Goal: Task Accomplishment & Management: Use online tool/utility

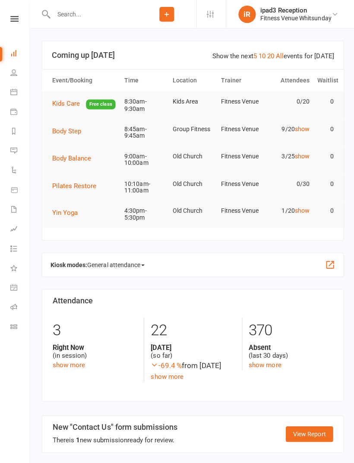
click at [14, 92] on icon at bounding box center [13, 91] width 7 height 7
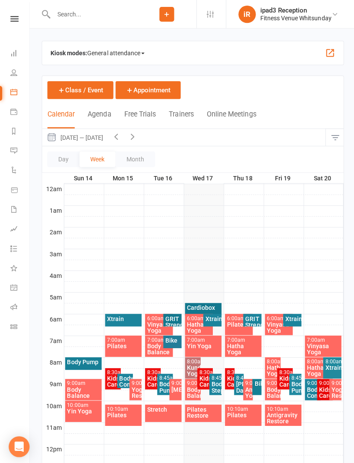
click at [118, 56] on span "General attendance" at bounding box center [115, 53] width 57 height 14
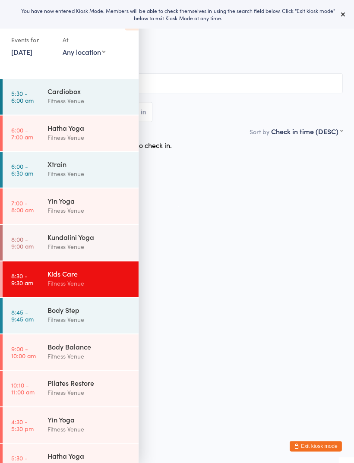
click at [89, 349] on div "Body Balance" at bounding box center [88, 344] width 83 height 9
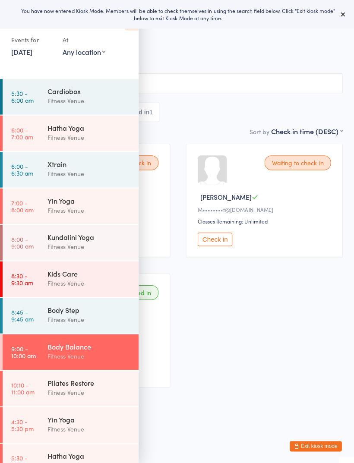
click at [345, 17] on button at bounding box center [340, 14] width 10 height 10
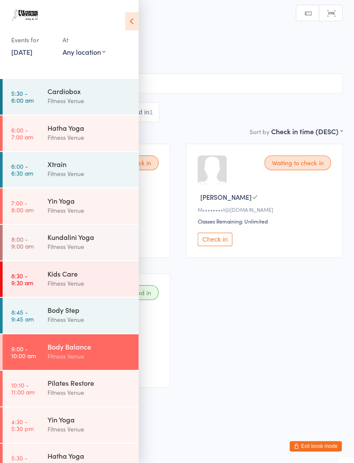
click at [134, 25] on icon at bounding box center [130, 21] width 13 height 18
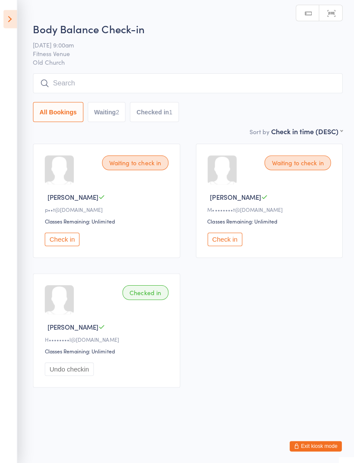
click at [59, 241] on button "Check in" at bounding box center [61, 237] width 35 height 13
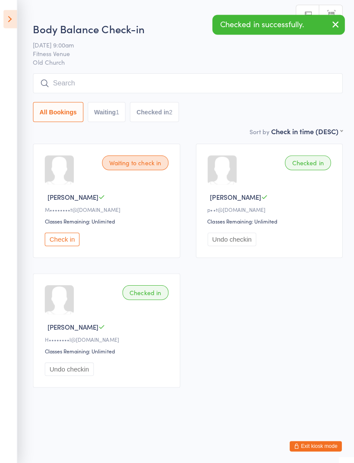
click at [65, 239] on button "Check in" at bounding box center [61, 237] width 35 height 13
click at [139, 78] on input "search" at bounding box center [187, 83] width 308 height 20
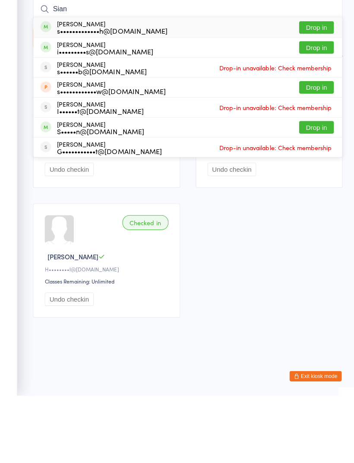
type input "Sian"
click at [318, 91] on button "Drop in" at bounding box center [314, 97] width 35 height 13
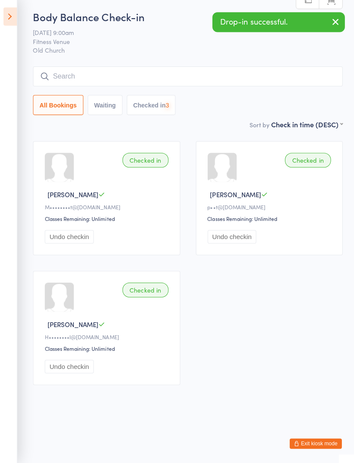
click at [221, 77] on input "search" at bounding box center [187, 79] width 308 height 20
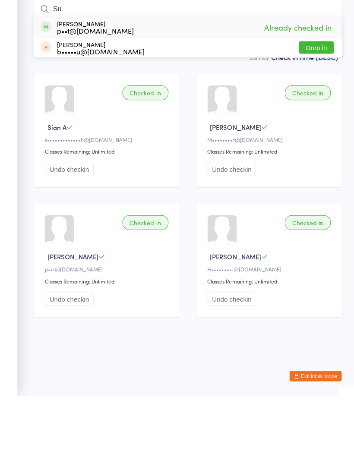
type input "S"
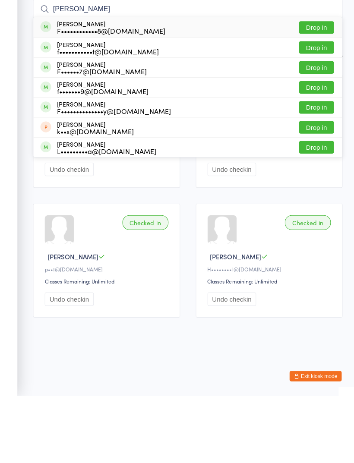
type input "Fiona"
click at [314, 111] on button "Drop in" at bounding box center [314, 117] width 35 height 13
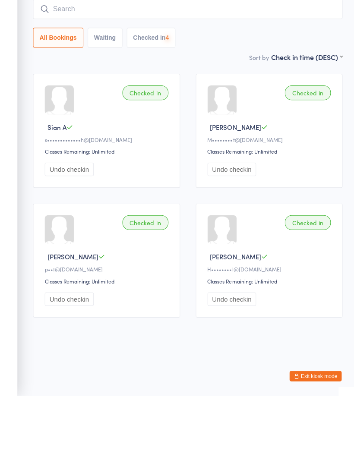
click at [182, 69] on input "search" at bounding box center [187, 79] width 308 height 20
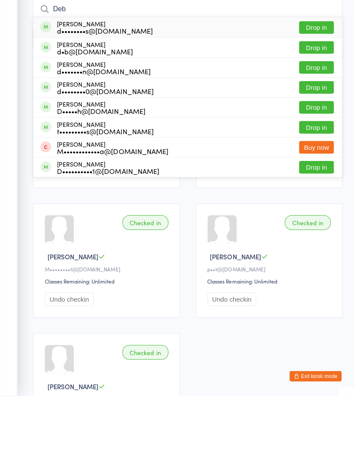
type input "Deb"
click at [319, 91] on button "Drop in" at bounding box center [314, 97] width 35 height 13
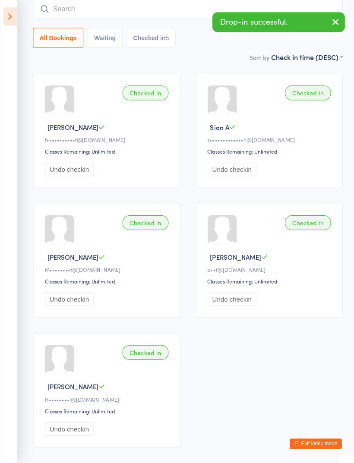
click at [170, 11] on input "search" at bounding box center [187, 12] width 308 height 20
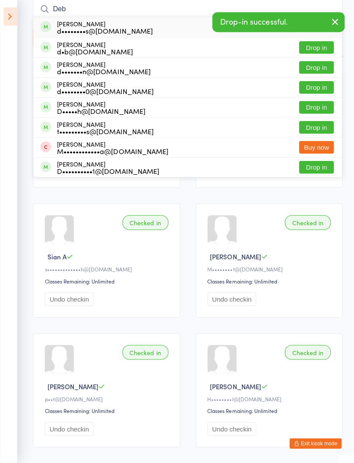
type input "Deb"
click at [317, 50] on button "Drop in" at bounding box center [314, 50] width 35 height 13
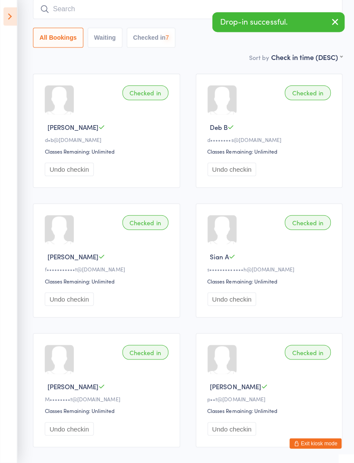
click at [139, 10] on input "search" at bounding box center [187, 12] width 308 height 20
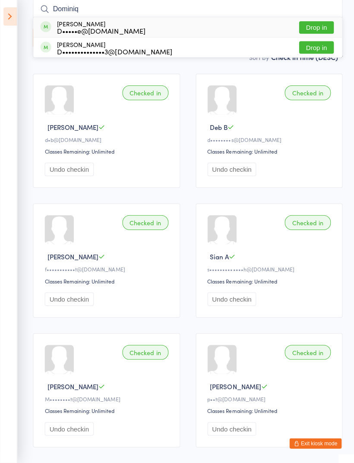
type input "Dominiq"
click at [316, 26] on button "Drop in" at bounding box center [314, 30] width 35 height 13
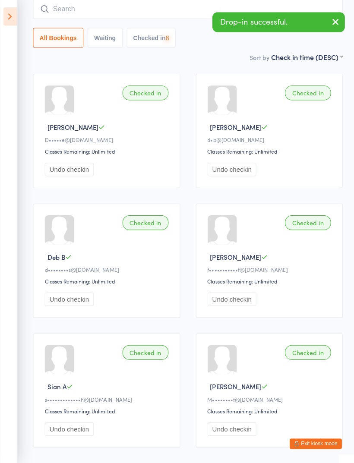
click at [173, 9] on input "search" at bounding box center [187, 12] width 308 height 20
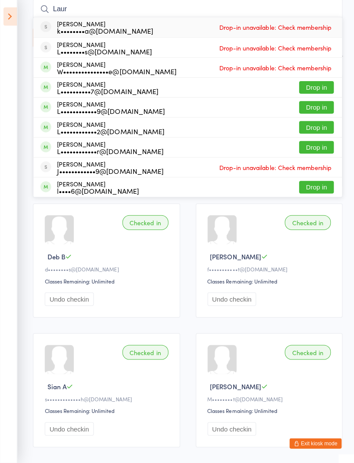
type input "Laur"
click at [310, 146] on button "Drop in" at bounding box center [314, 149] width 35 height 13
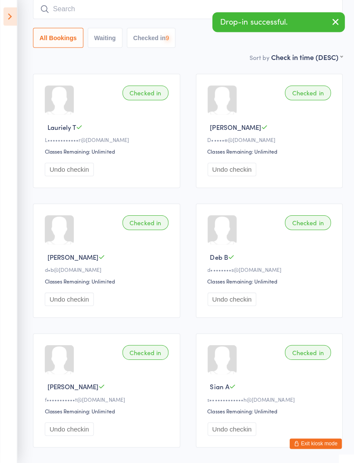
click at [141, 12] on input "search" at bounding box center [187, 12] width 308 height 20
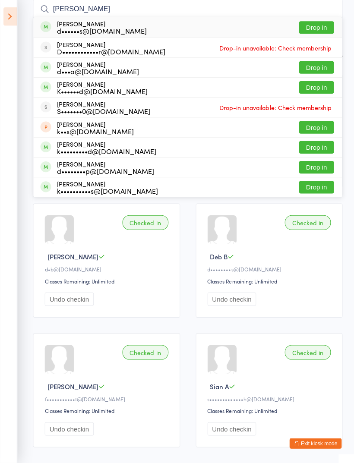
type input "Donna"
click at [321, 26] on button "Drop in" at bounding box center [314, 30] width 35 height 13
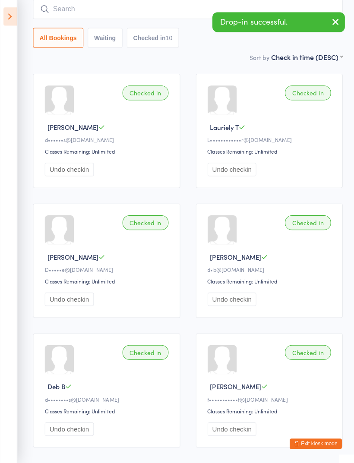
click at [137, 7] on input "search" at bounding box center [187, 12] width 308 height 20
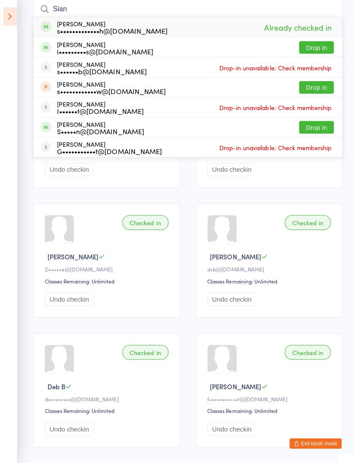
click at [308, 274] on div "d•b@tropix.com.au" at bounding box center [269, 270] width 126 height 7
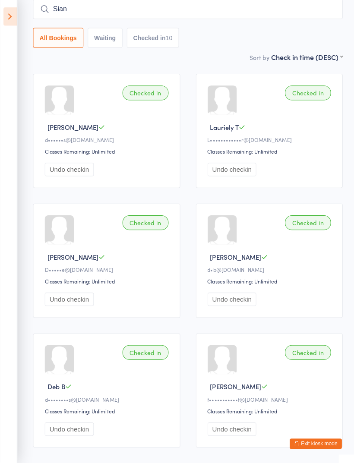
click at [103, 6] on input "Sian" at bounding box center [187, 12] width 308 height 20
type input "S"
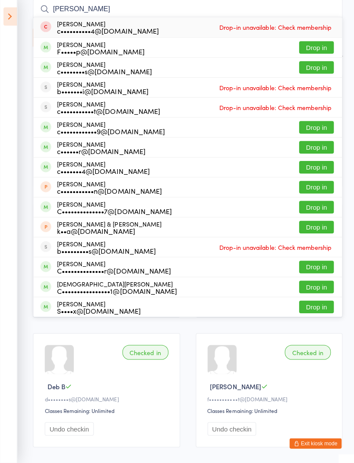
type input "Chris"
click at [320, 127] on button "Drop in" at bounding box center [314, 129] width 35 height 13
